Goal: Answer question/provide support

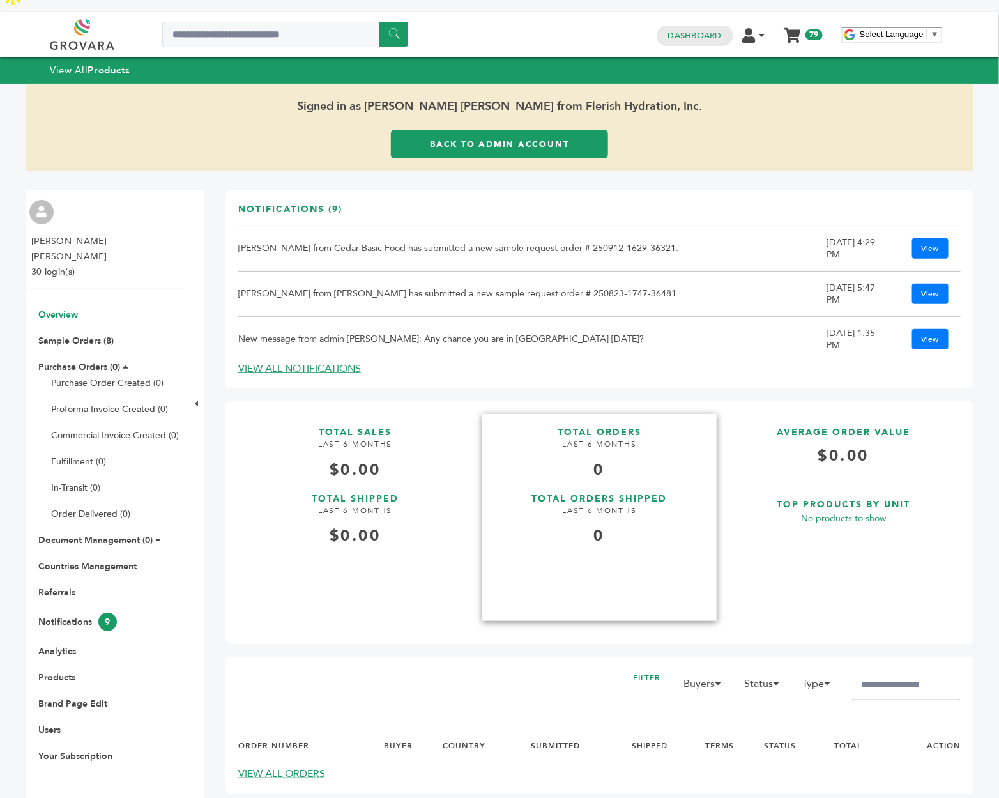
scroll to position [31, 0]
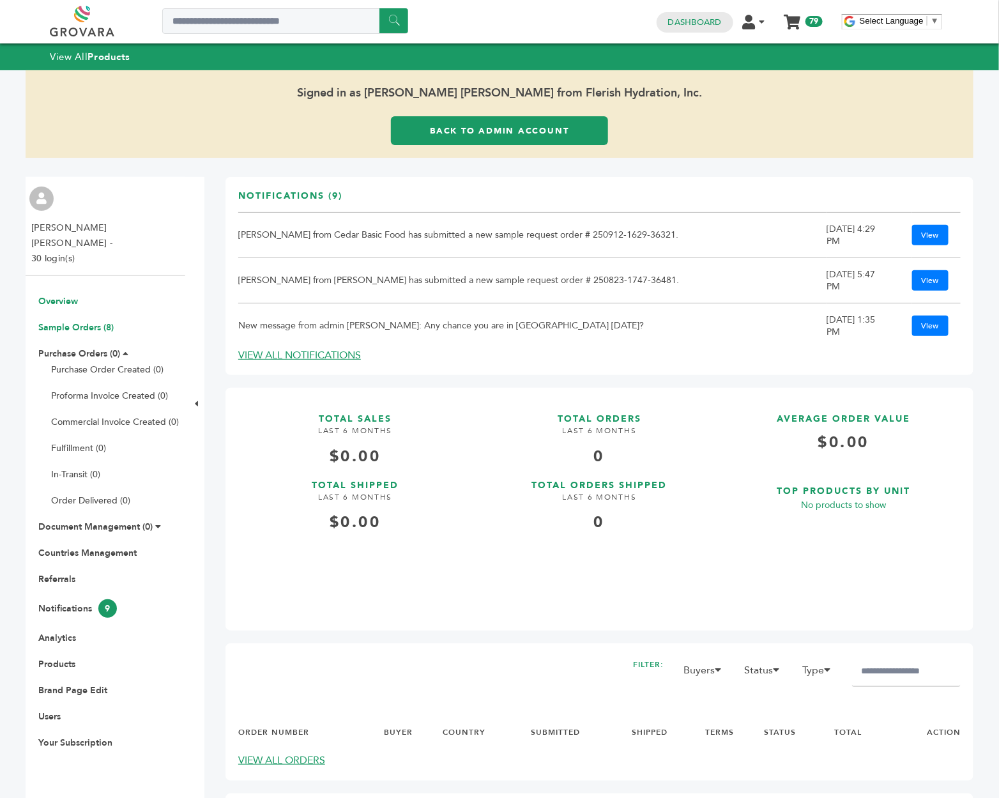
click at [69, 321] on link "Sample Orders (8)" at bounding box center [75, 327] width 75 height 12
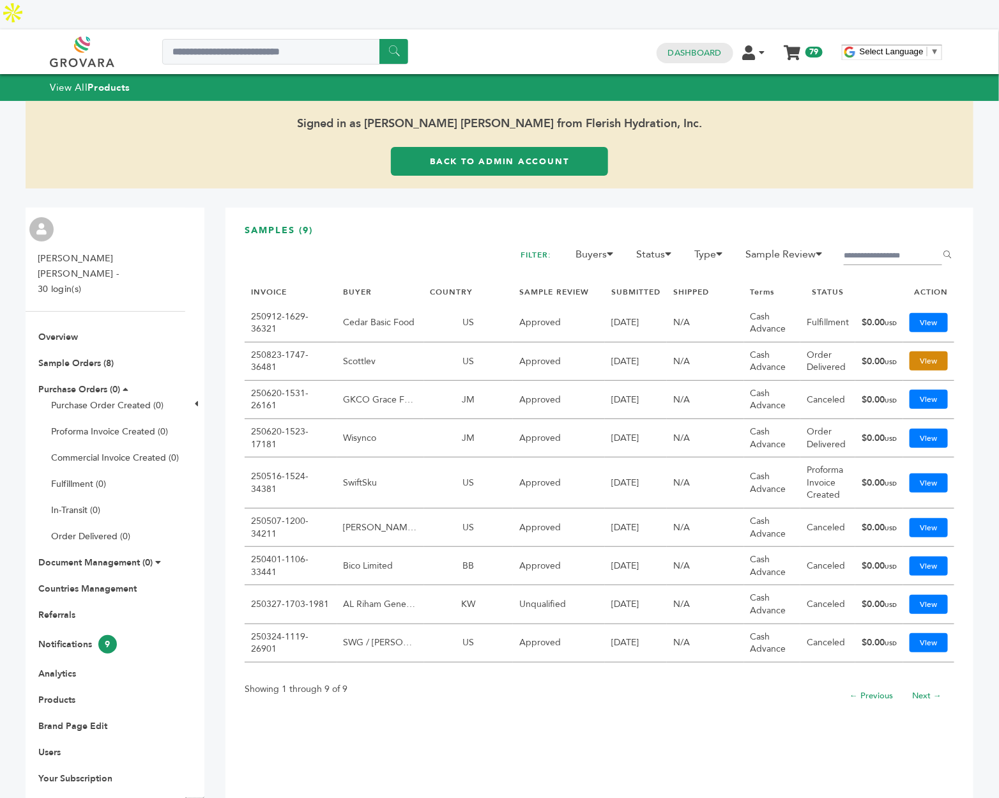
click at [917, 351] on link "View" at bounding box center [929, 360] width 38 height 19
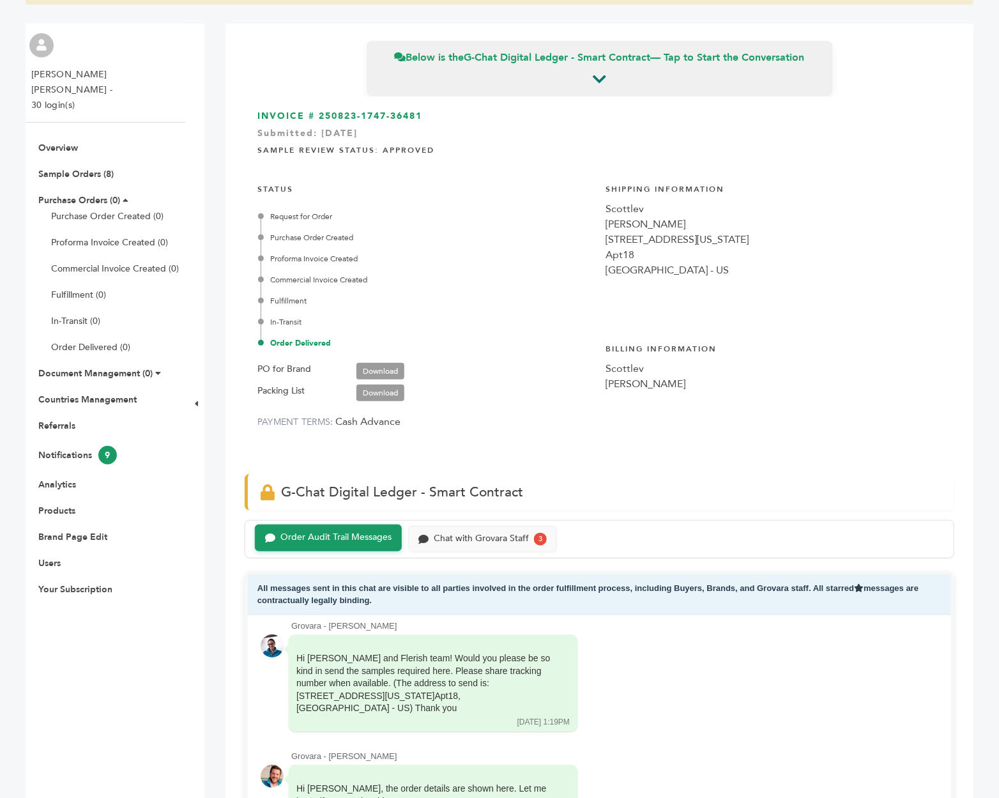
scroll to position [205, 0]
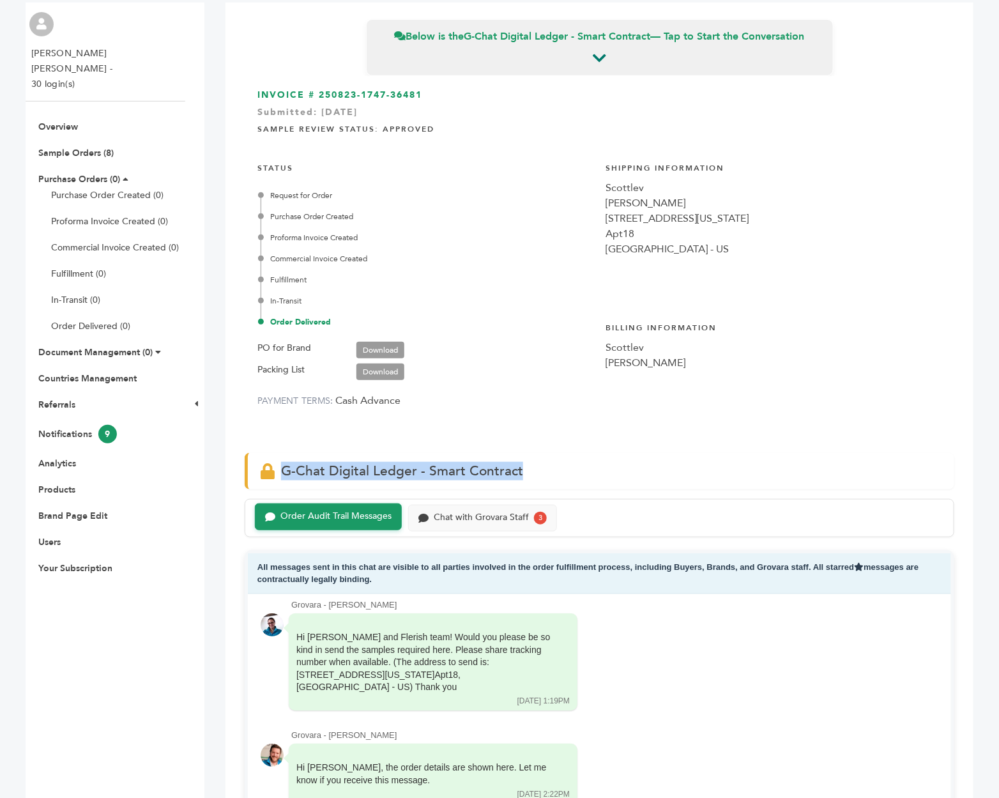
drag, startPoint x: 525, startPoint y: 447, endPoint x: 275, endPoint y: 440, distance: 249.9
click at [275, 453] on div "G-Chat Digital Ledger - Smart Contract" at bounding box center [600, 471] width 710 height 36
click at [471, 511] on div "Chat with Grovara Staff" at bounding box center [481, 516] width 95 height 11
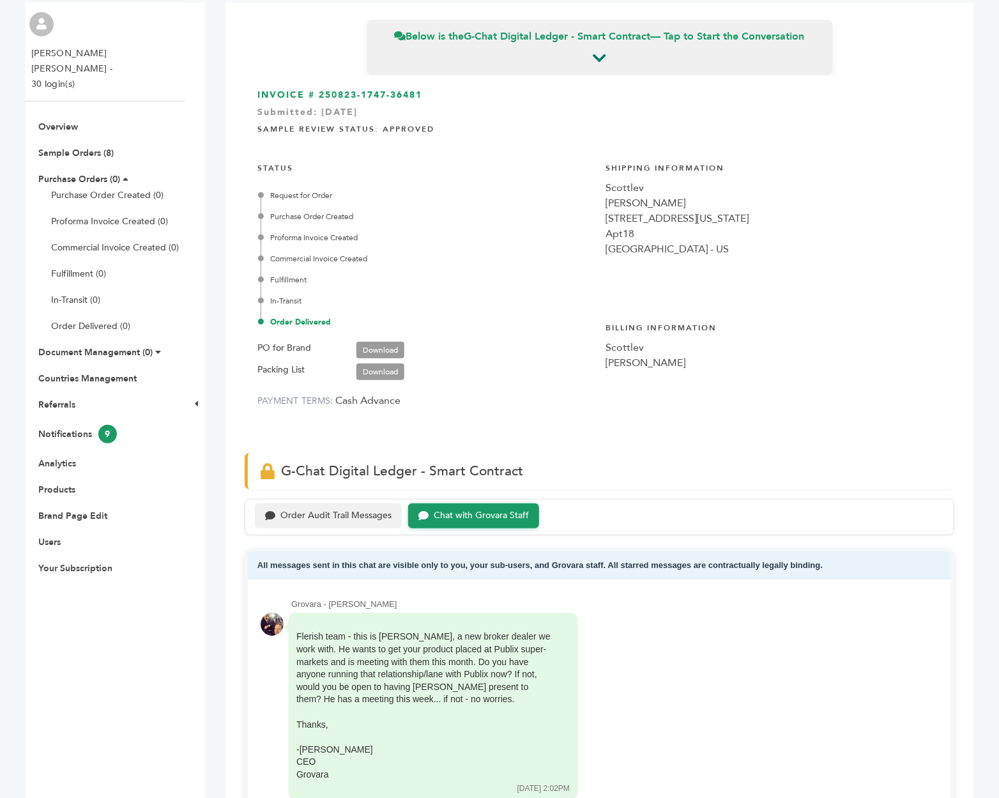
click at [333, 510] on div "Order Audit Trail Messages" at bounding box center [335, 515] width 111 height 11
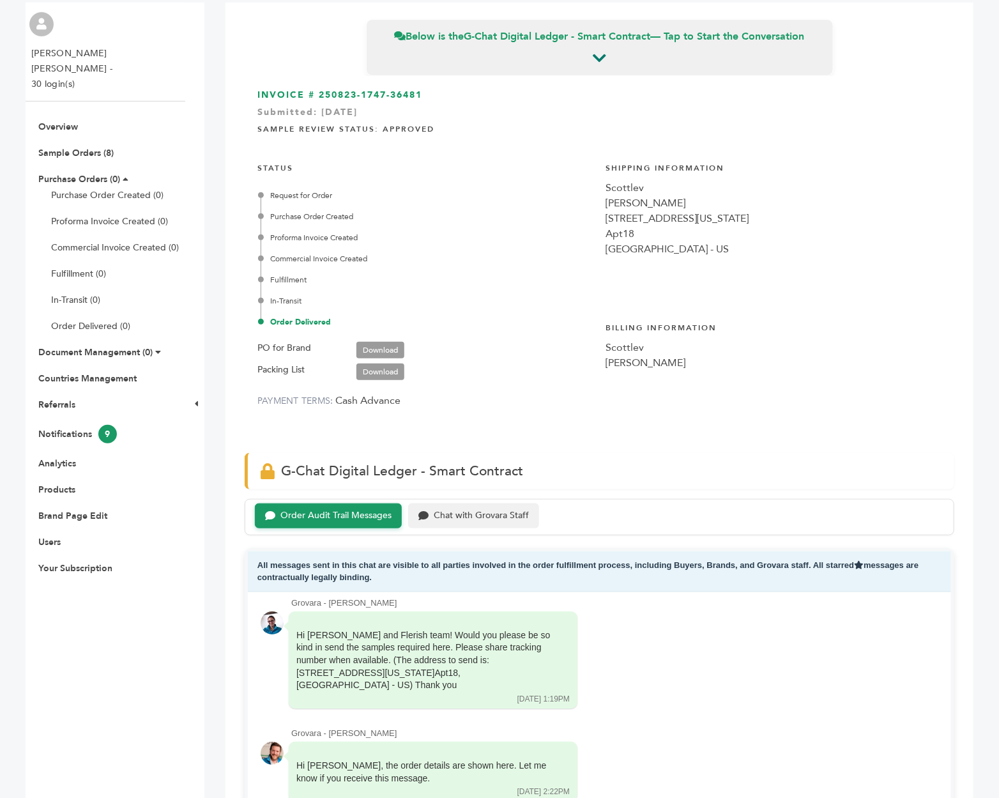
click at [464, 510] on div "Chat with Grovara Staff" at bounding box center [481, 515] width 95 height 11
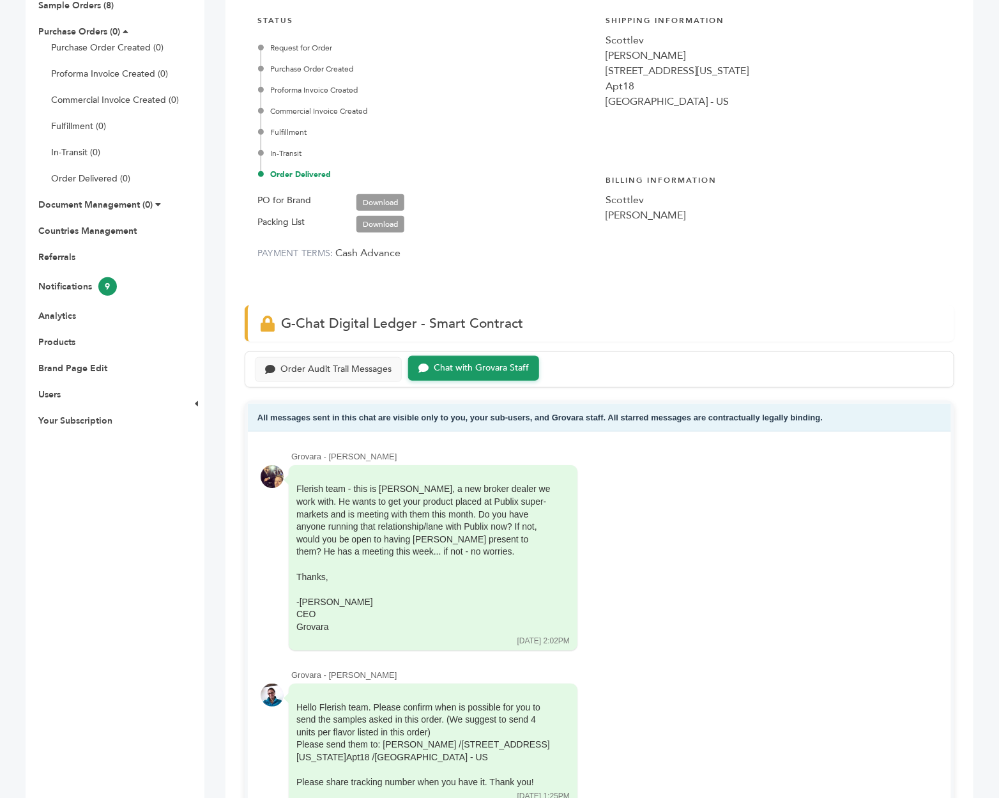
scroll to position [356, 0]
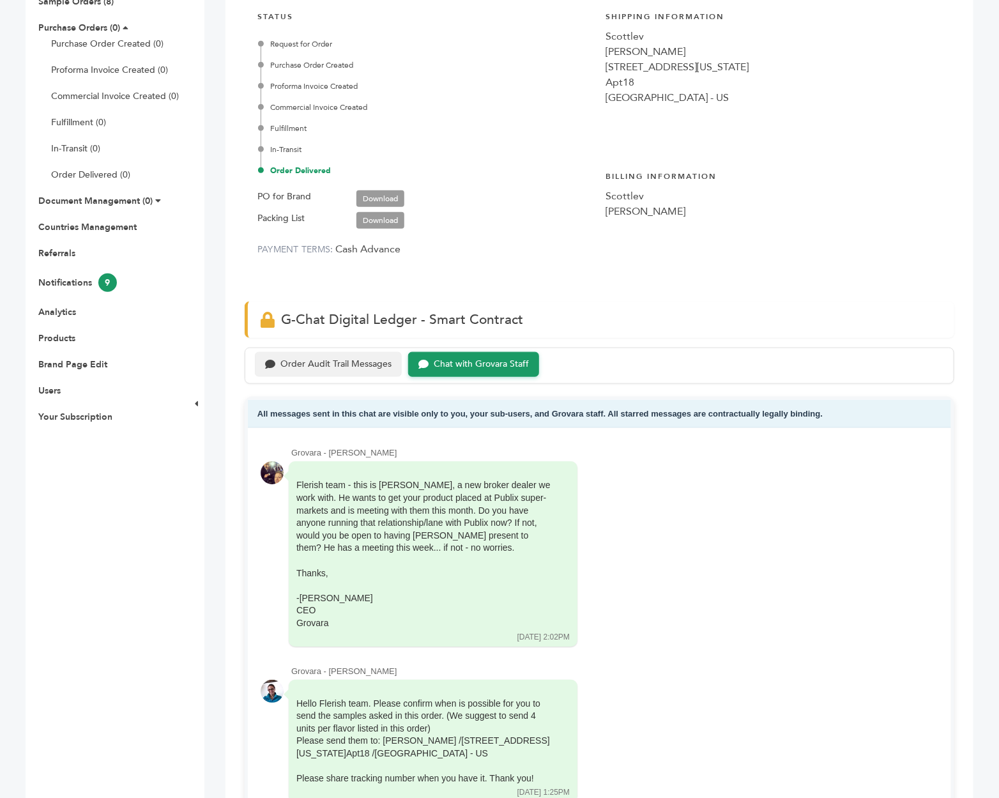
click at [343, 359] on div "Order Audit Trail Messages" at bounding box center [335, 364] width 111 height 11
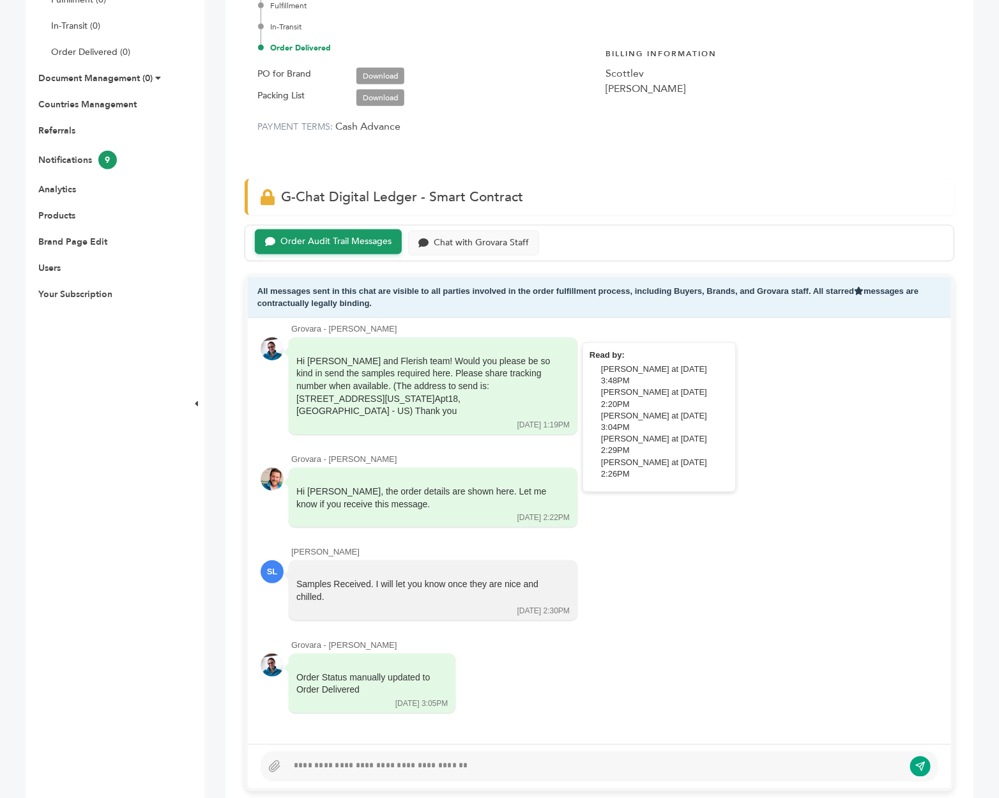
scroll to position [481, 0]
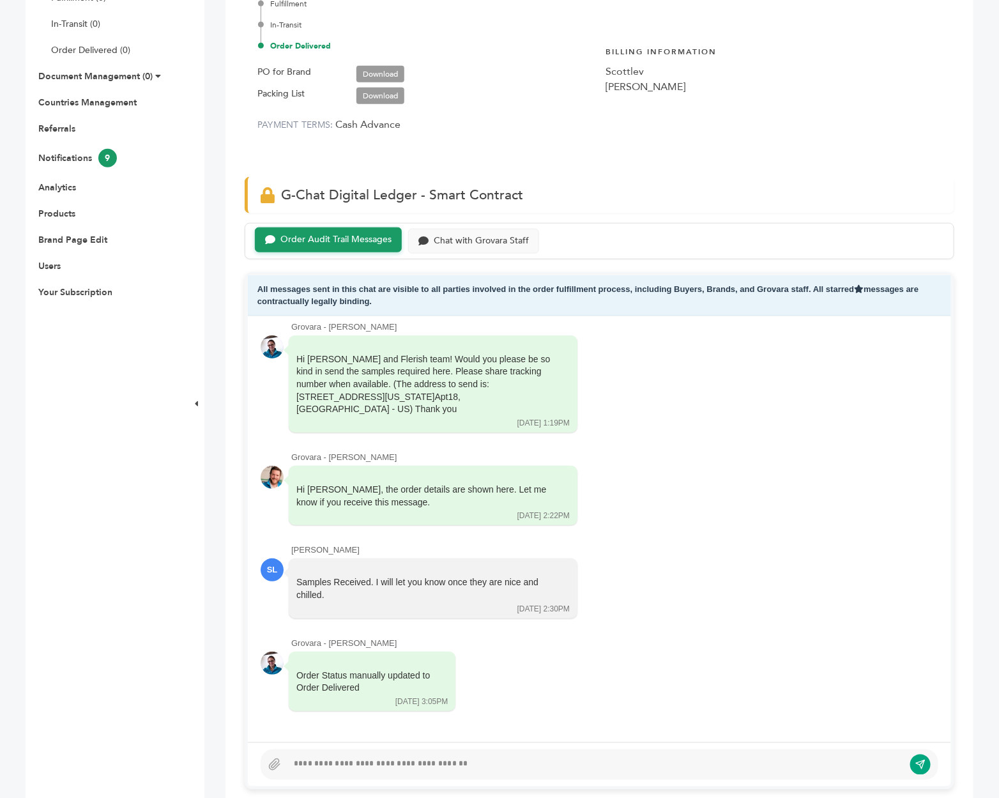
drag, startPoint x: 357, startPoint y: 510, endPoint x: 291, endPoint y: 510, distance: 65.8
click at [291, 544] on div "Scott Lev - Buyer" at bounding box center [614, 549] width 647 height 11
click at [333, 544] on div "Scott Lev - Buyer" at bounding box center [614, 549] width 647 height 11
drag, startPoint x: 360, startPoint y: 510, endPoint x: 290, endPoint y: 507, distance: 69.7
click at [291, 544] on div "Scott Lev - Buyer" at bounding box center [614, 549] width 647 height 11
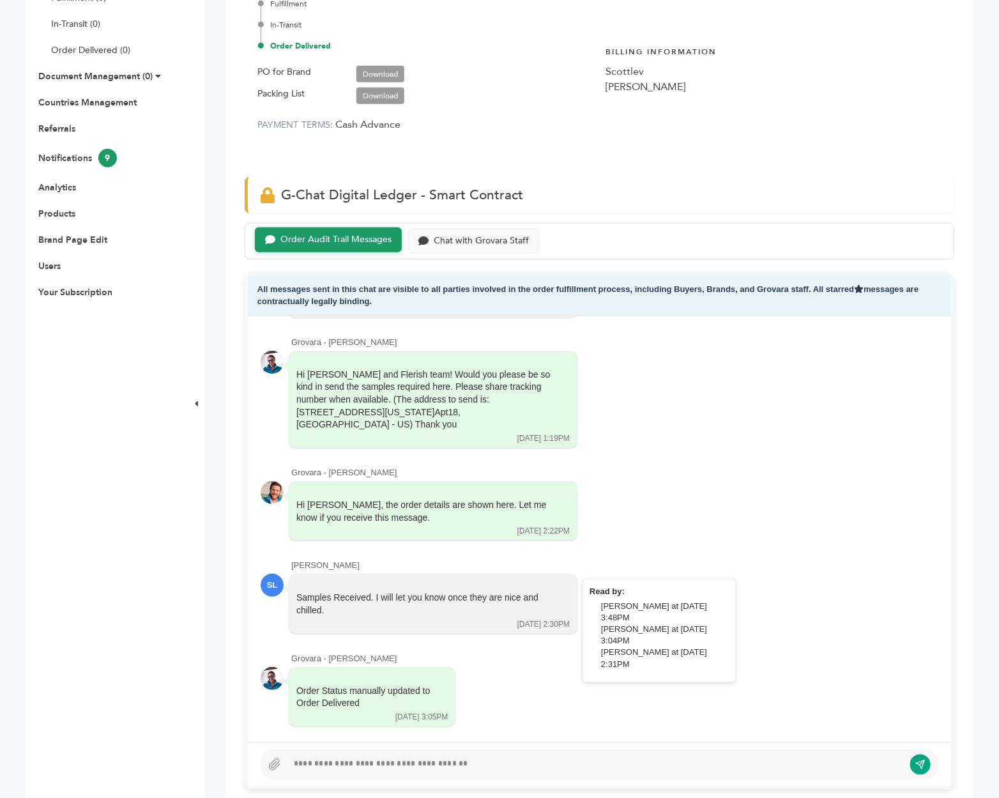
scroll to position [119, 0]
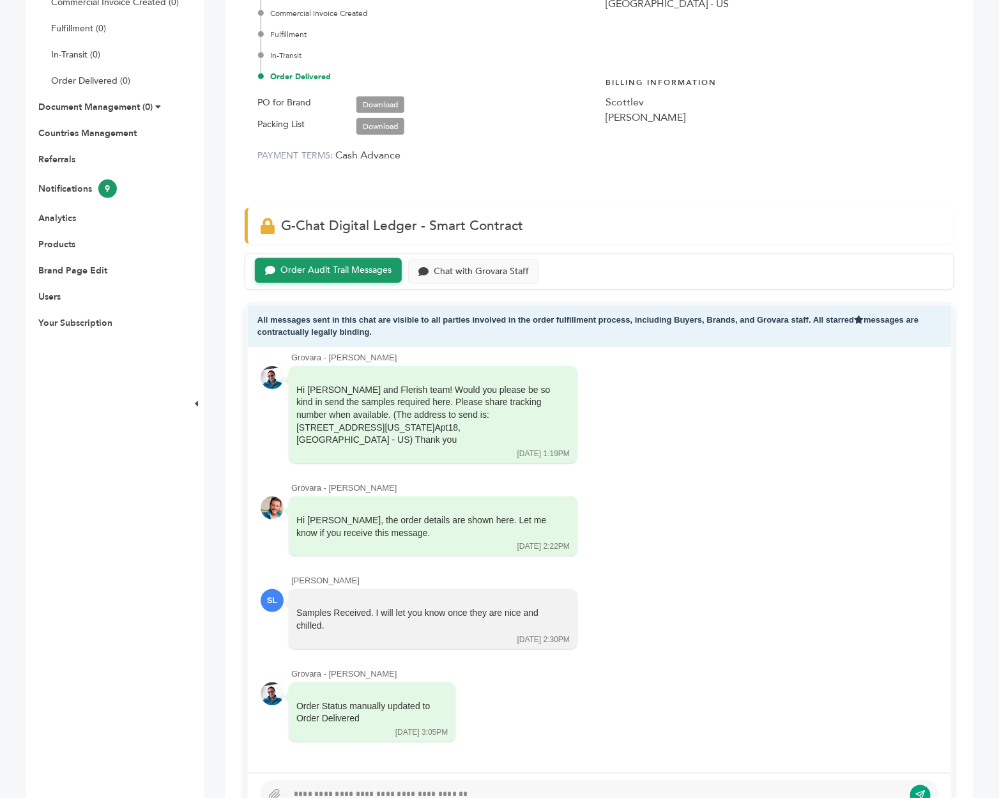
scroll to position [473, 0]
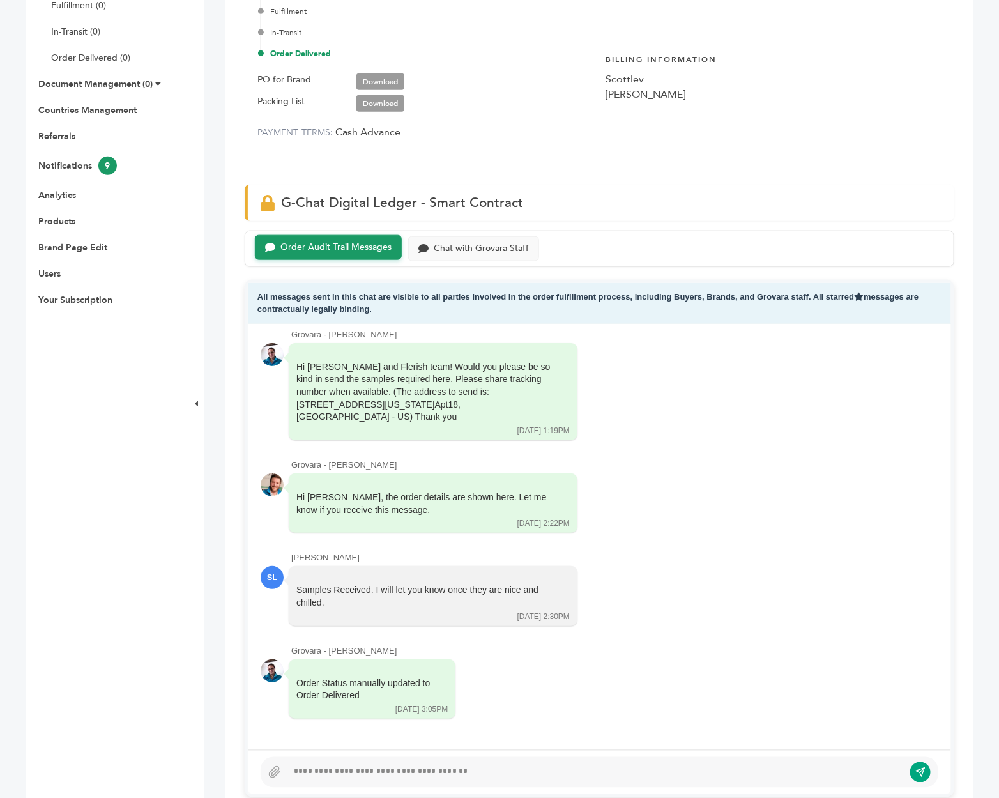
click at [333, 765] on div at bounding box center [595, 772] width 616 height 15
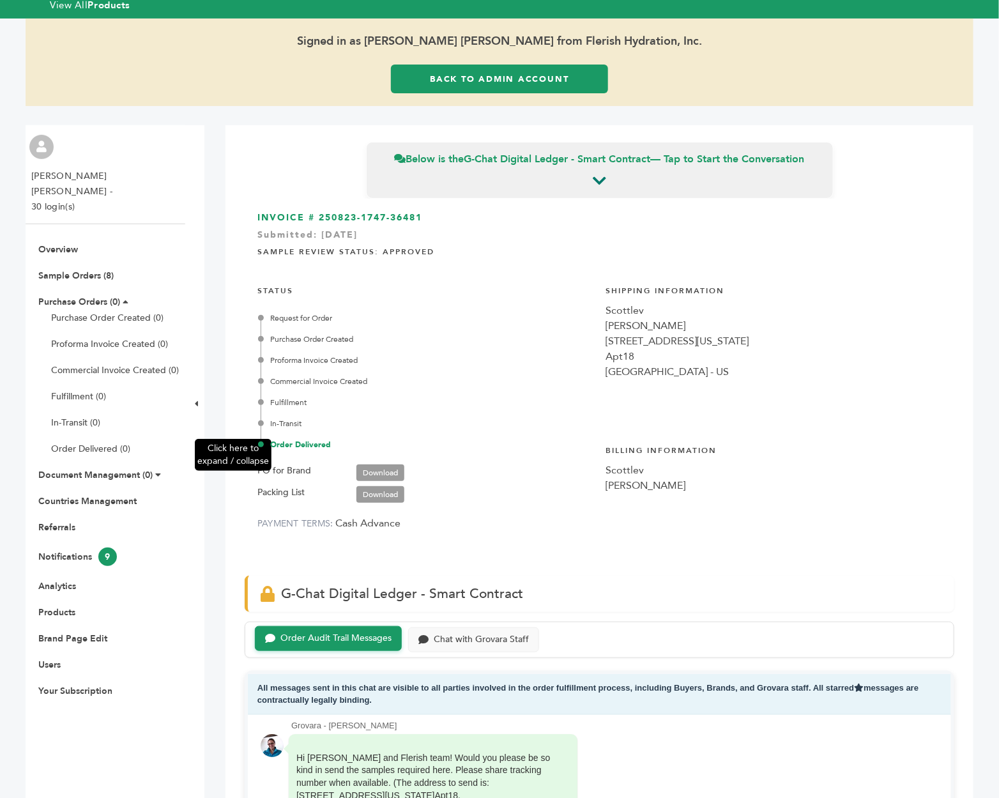
scroll to position [0, 0]
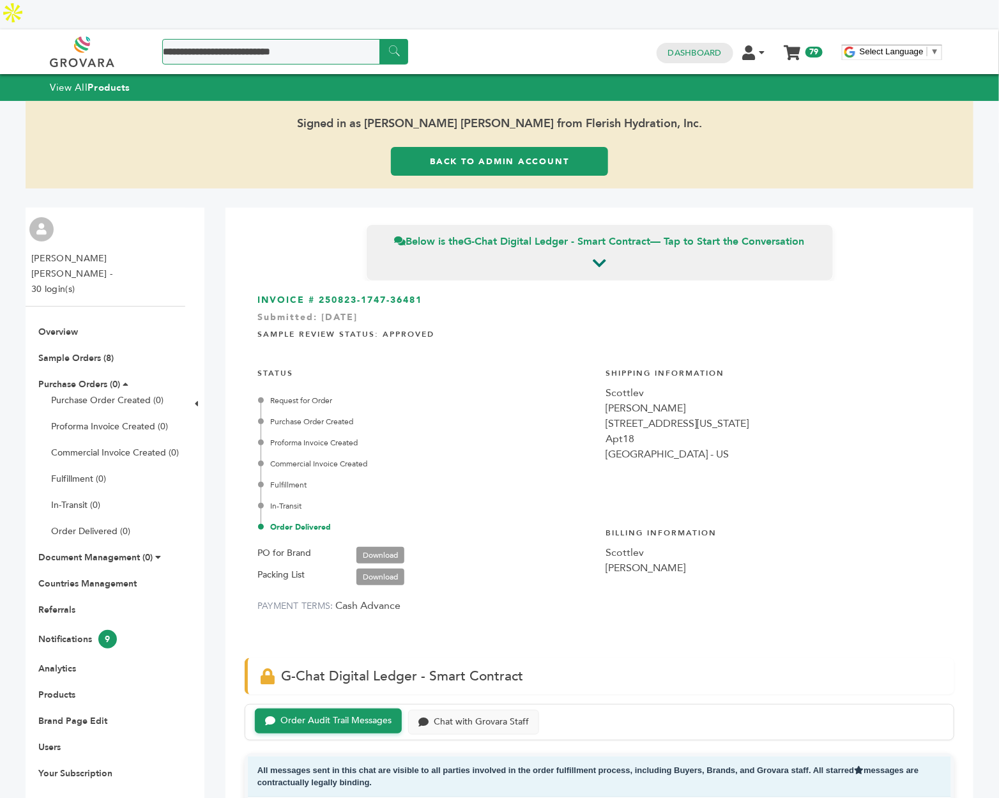
click at [283, 39] on input "Search a product or brand..." at bounding box center [285, 52] width 246 height 26
type input "*******"
click at [379, 39] on input "******" at bounding box center [393, 51] width 29 height 25
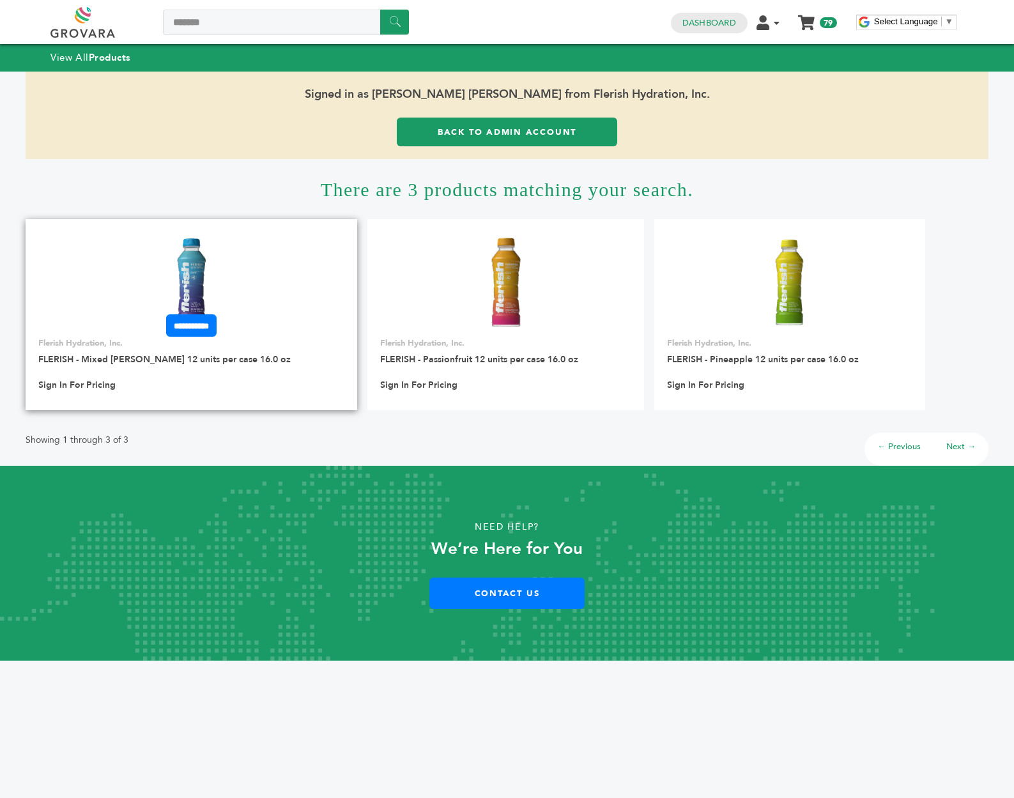
click at [170, 273] on img at bounding box center [191, 282] width 93 height 93
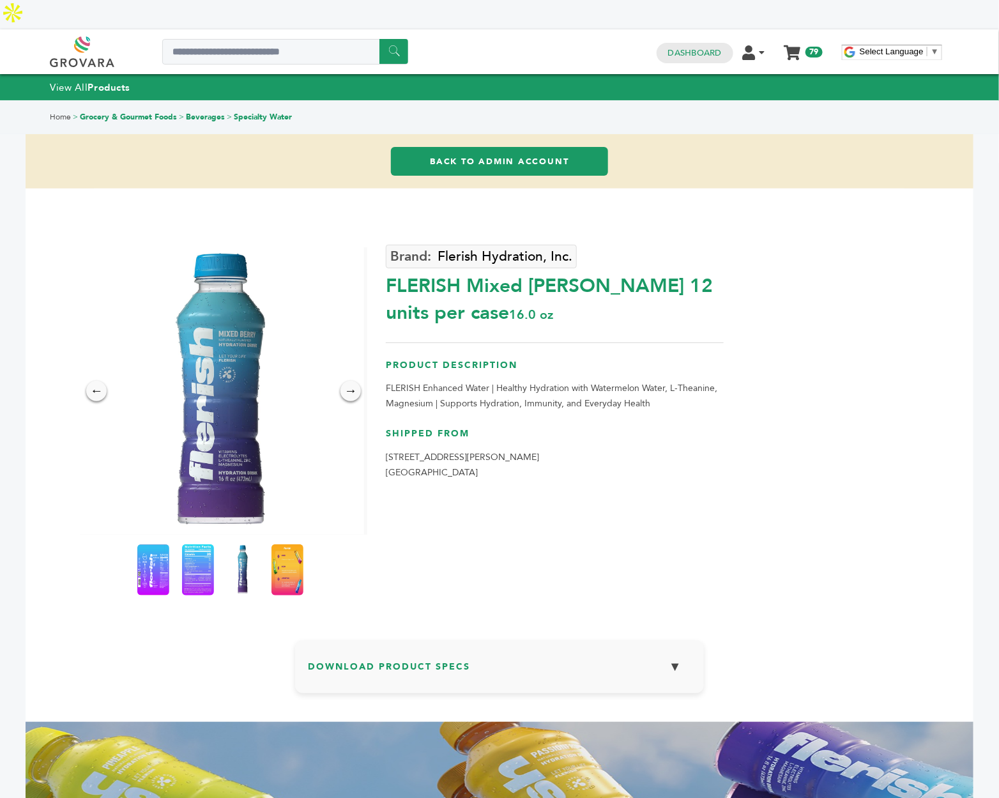
click at [494, 147] on link "Back to Admin Account" at bounding box center [500, 161] width 218 height 29
